Goal: Check status: Check status

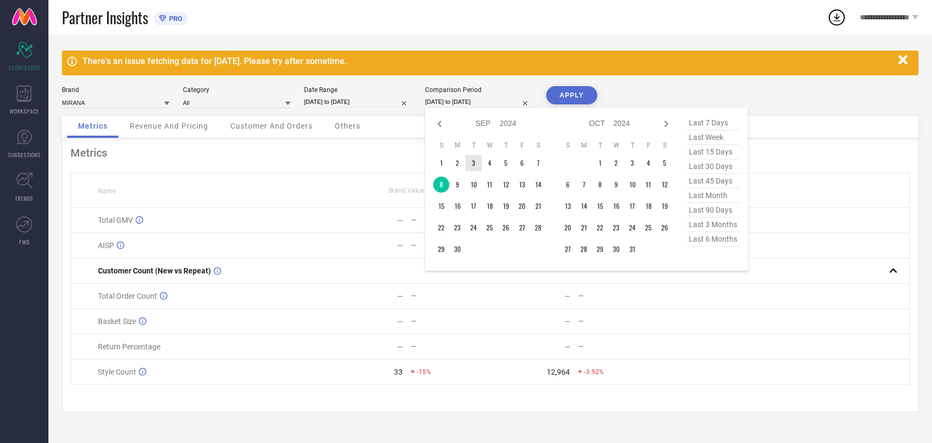
select select "8"
select select "2024"
select select "9"
select select "2024"
click at [457, 186] on td "9" at bounding box center [457, 184] width 16 height 16
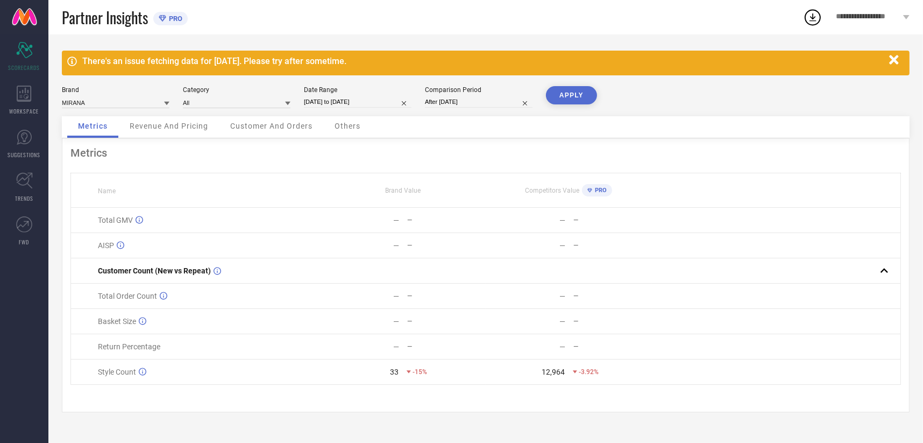
type input "[DATE] to [DATE]"
click at [586, 96] on button "APPLY" at bounding box center [571, 95] width 51 height 18
click at [339, 102] on input "[DATE] to [DATE]" at bounding box center [358, 101] width 108 height 11
select select "8"
select select "2025"
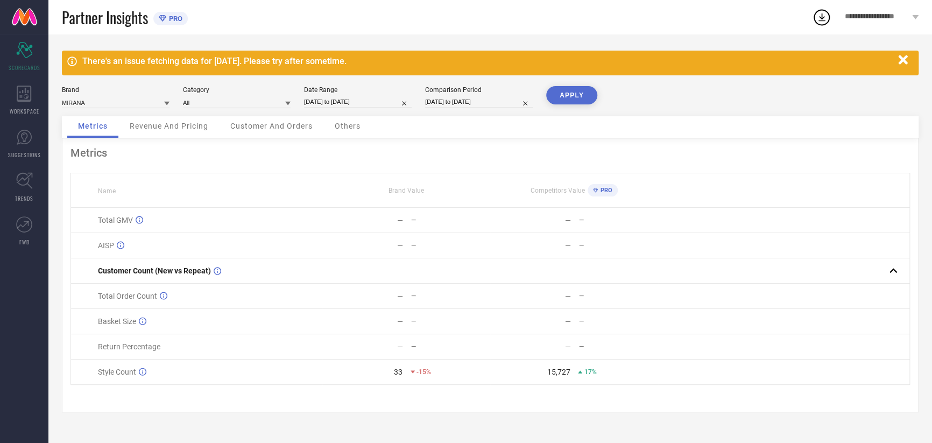
select select "9"
select select "2025"
